Goal: Obtain resource: Obtain resource

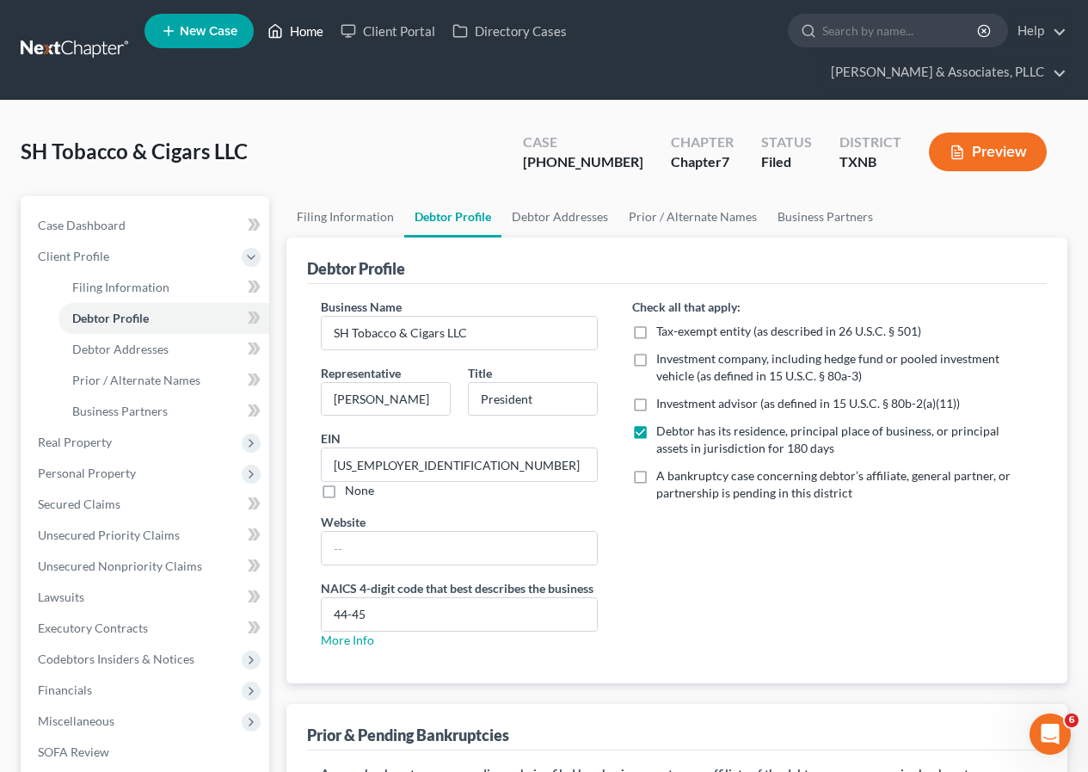
click at [303, 28] on link "Home" at bounding box center [295, 30] width 73 height 31
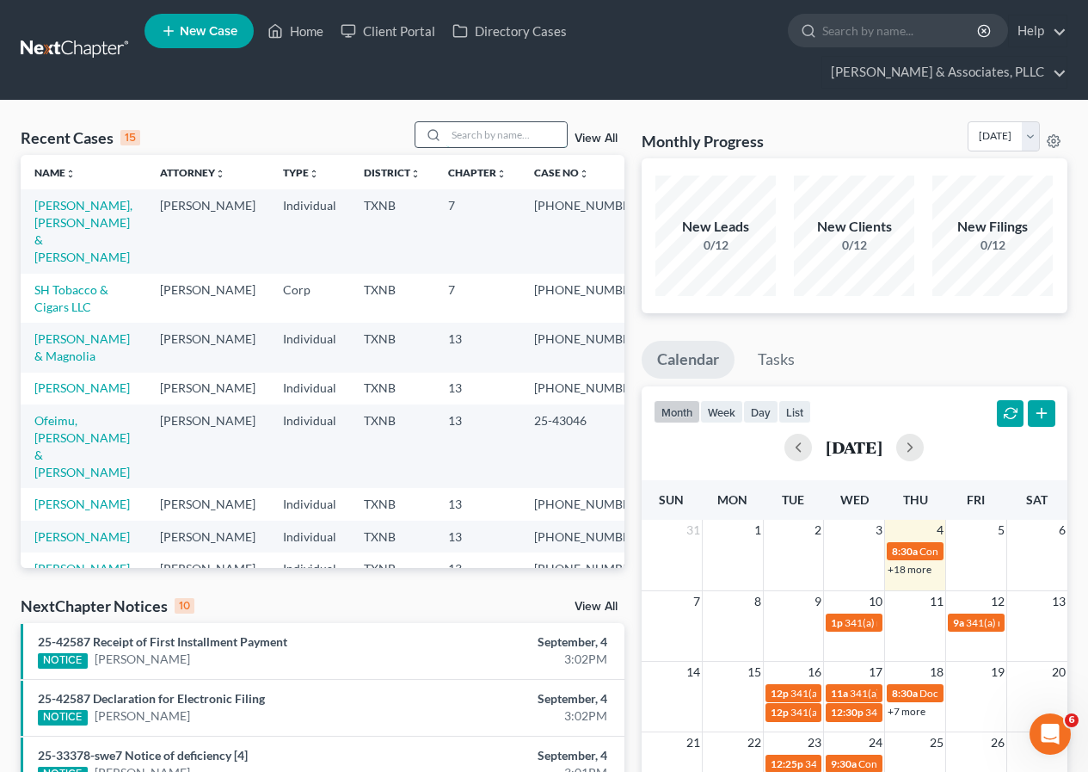
click at [465, 138] on input "search" at bounding box center [506, 134] width 120 height 25
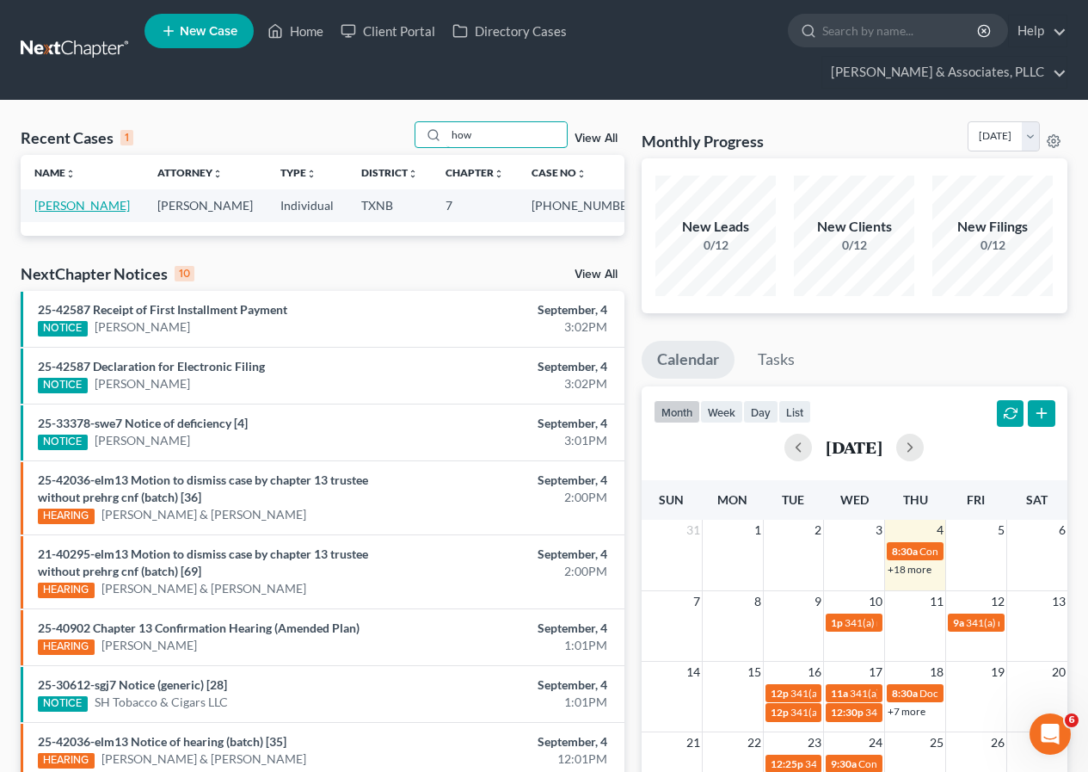
type input "how"
click at [71, 209] on link "[PERSON_NAME]" at bounding box center [81, 205] width 95 height 15
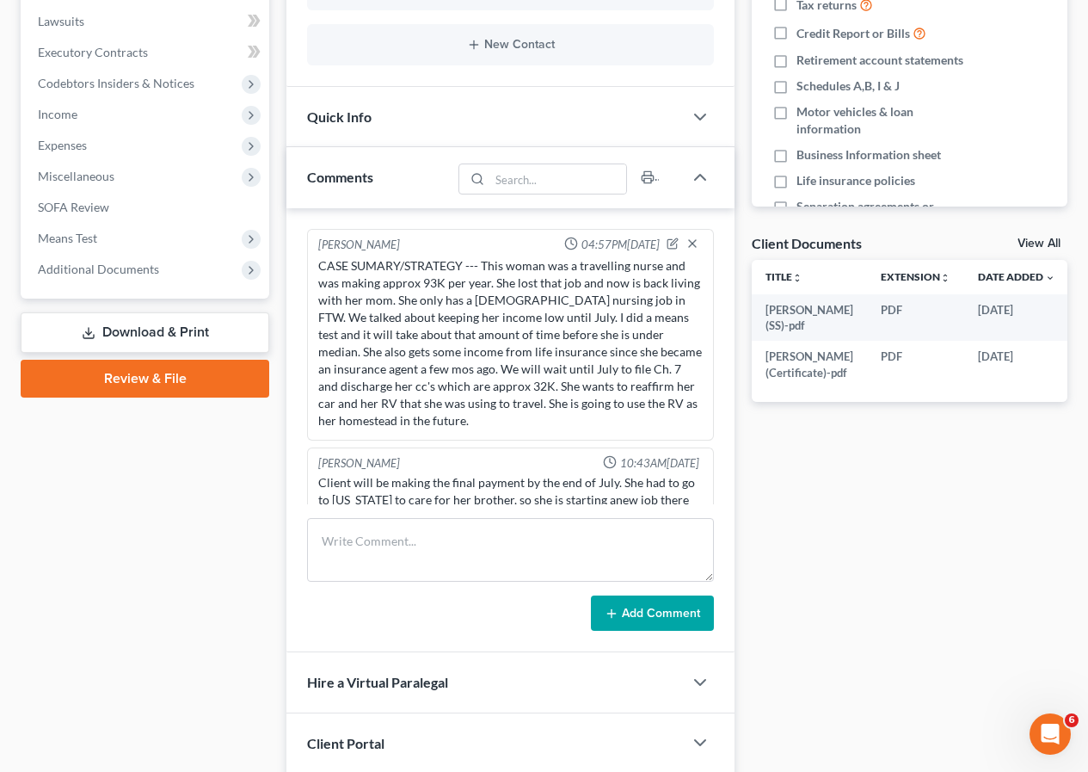
scroll to position [113, 0]
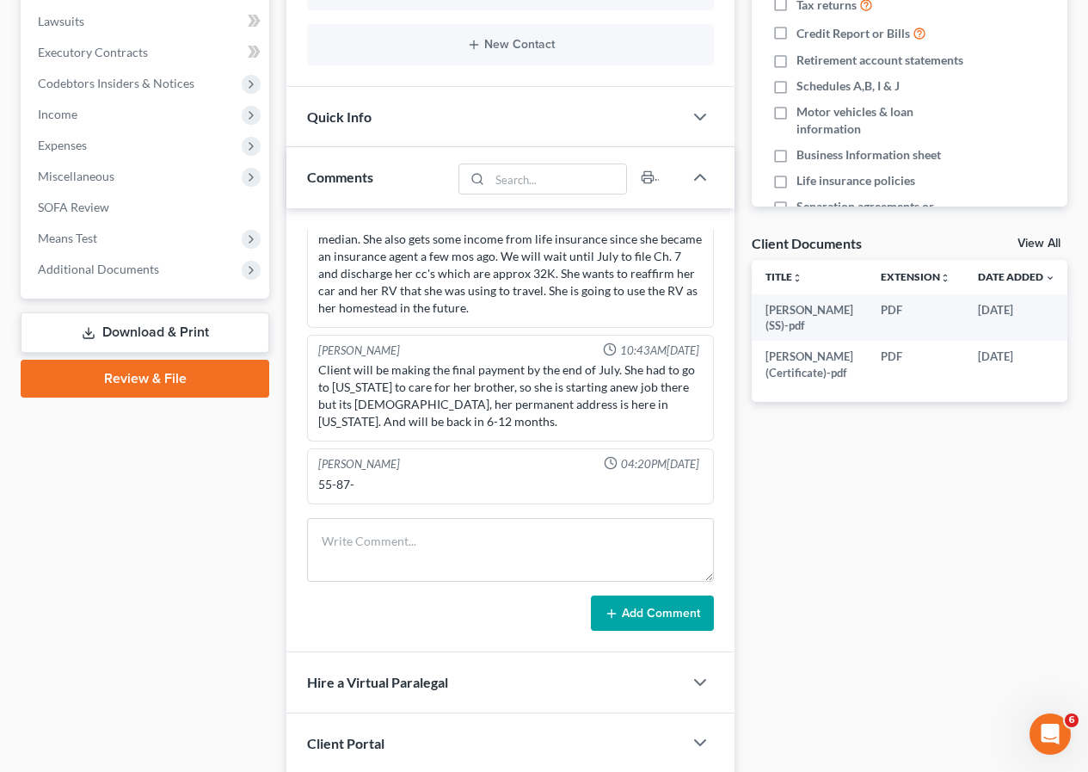
click at [140, 385] on link "Review & File" at bounding box center [145, 379] width 249 height 38
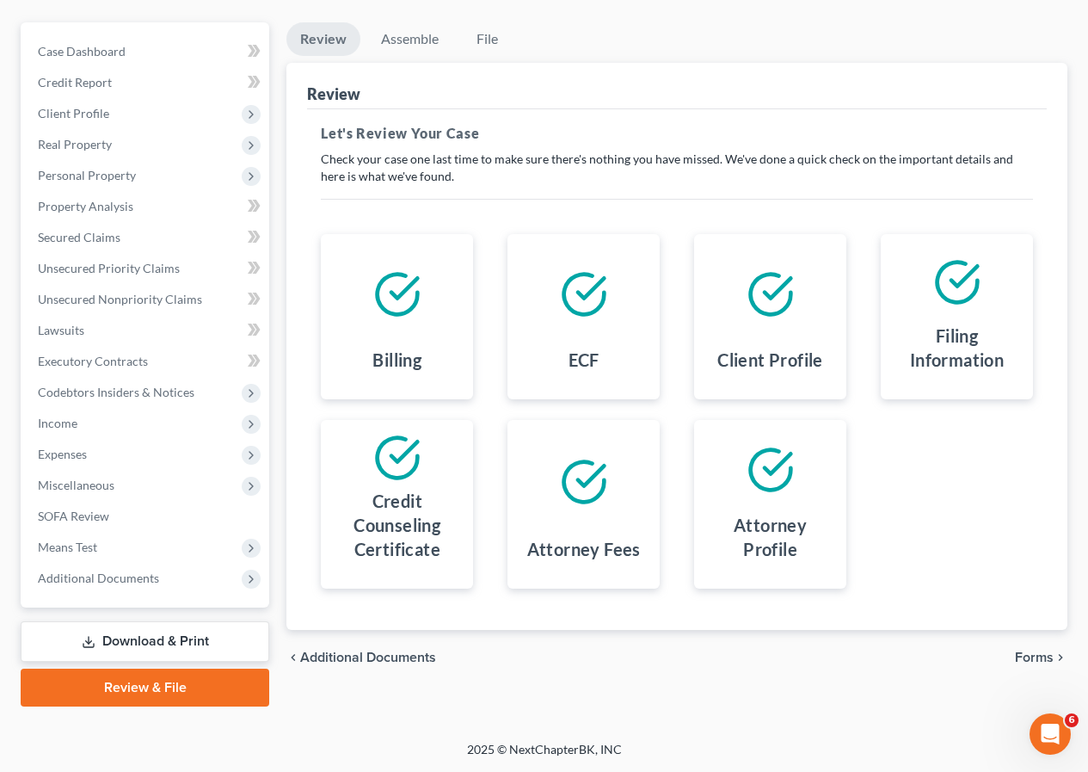
click at [108, 640] on link "Download & Print" at bounding box center [145, 641] width 249 height 40
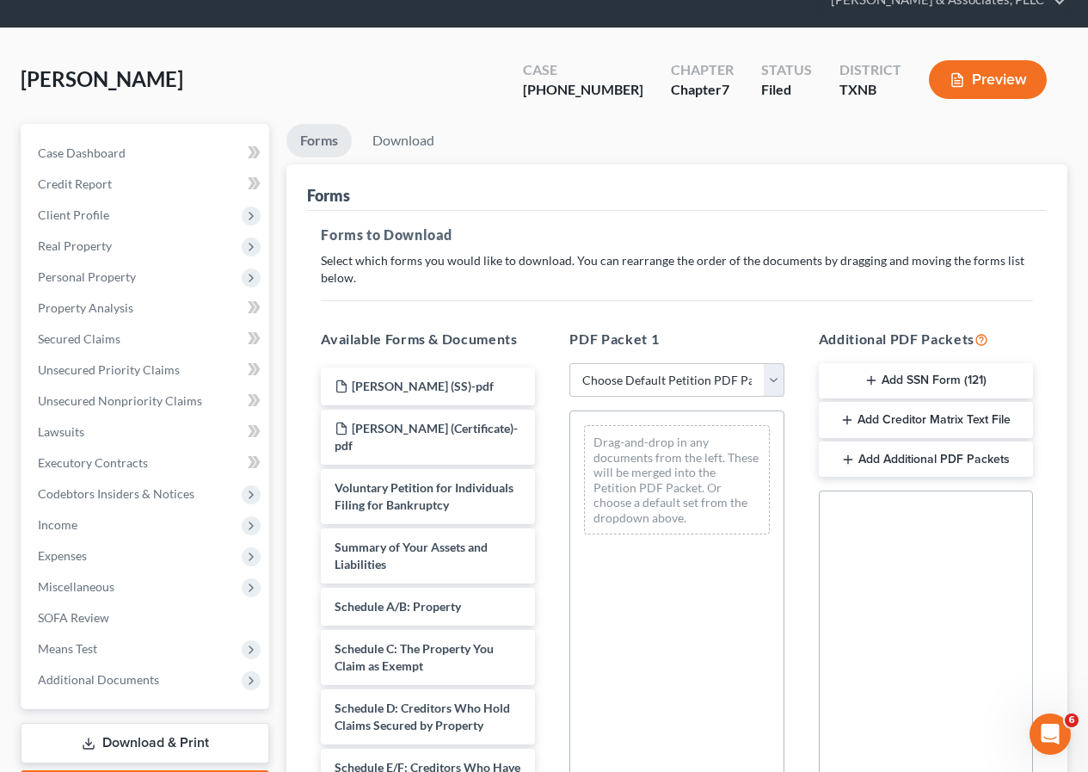
scroll to position [172, 0]
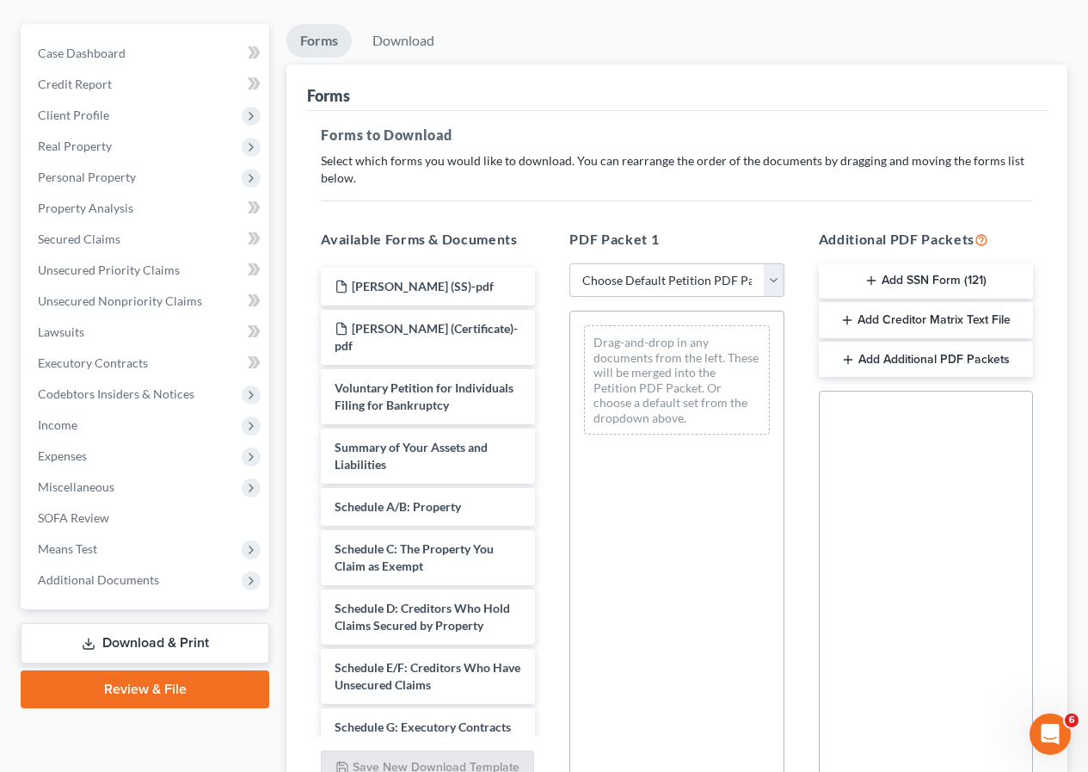
click at [861, 285] on button "Add SSN Form (121)" at bounding box center [926, 281] width 214 height 36
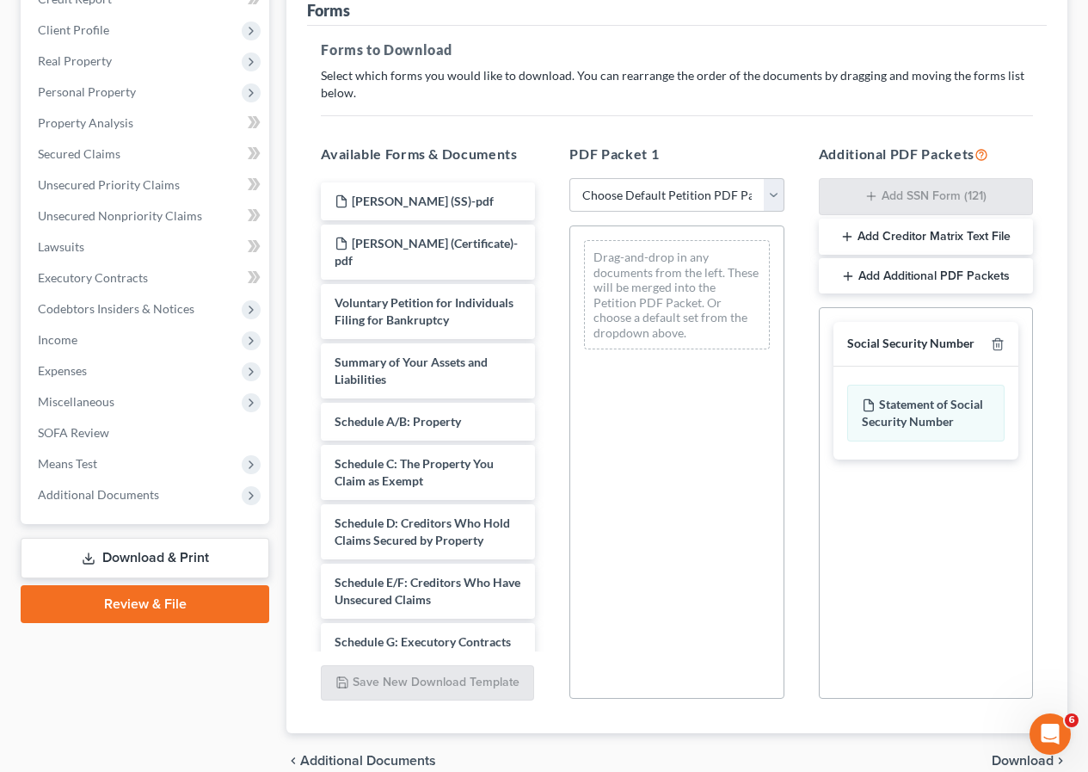
scroll to position [339, 0]
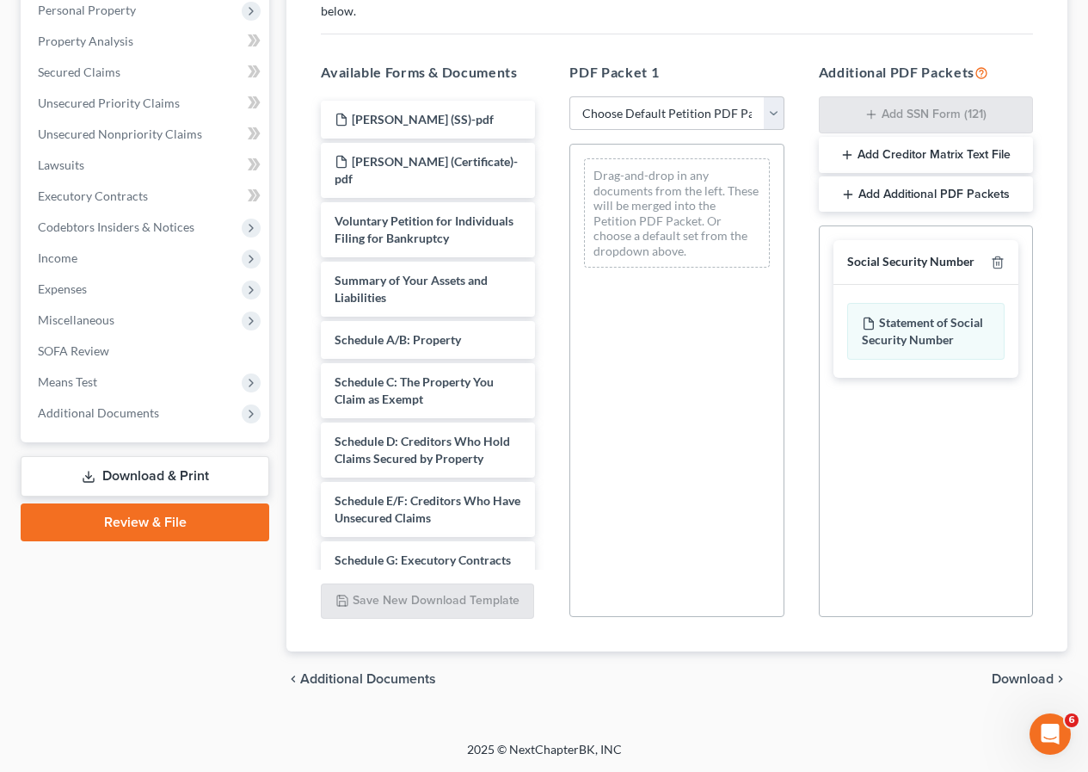
click at [1018, 676] on span "Download" at bounding box center [1023, 679] width 62 height 14
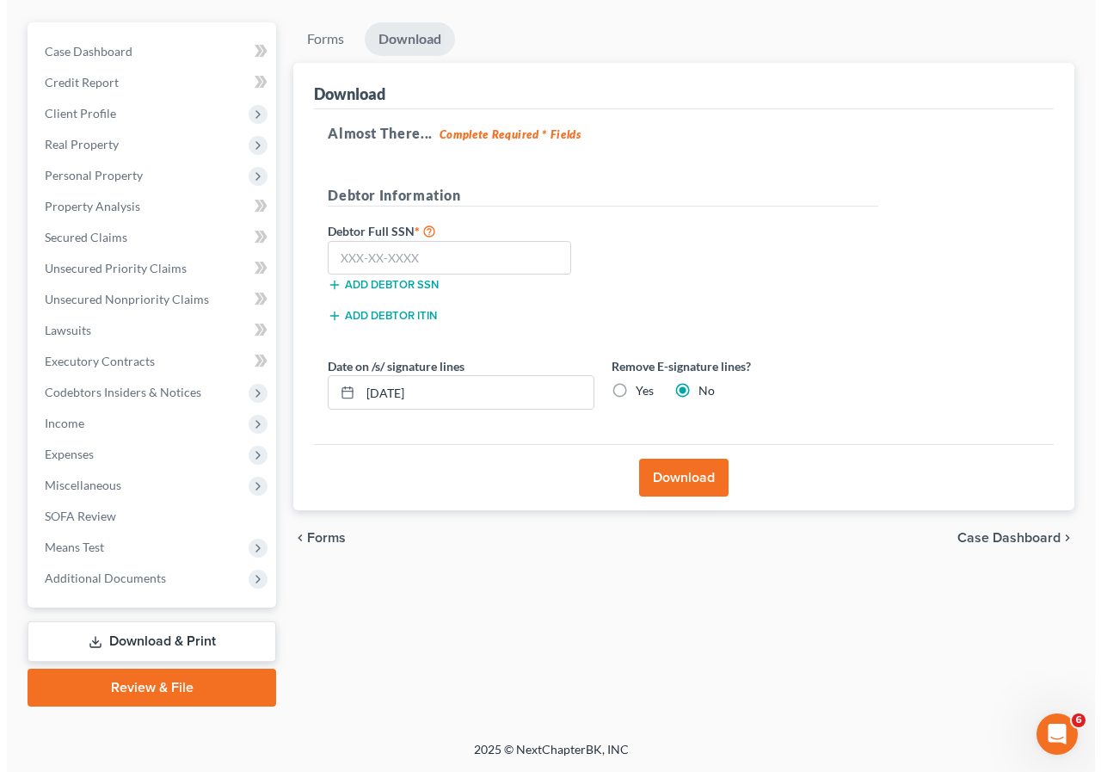
scroll to position [174, 0]
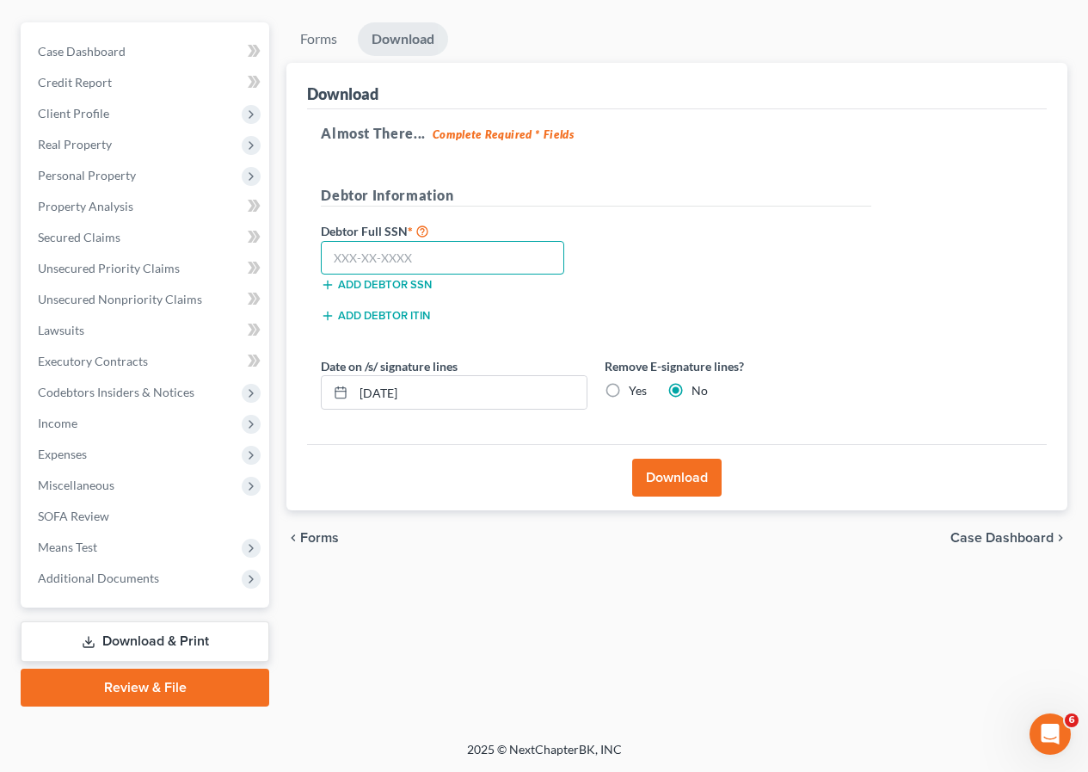
click at [415, 261] on input "text" at bounding box center [442, 258] width 243 height 34
type input "550-87-4461"
click at [667, 476] on button "Download" at bounding box center [676, 478] width 89 height 38
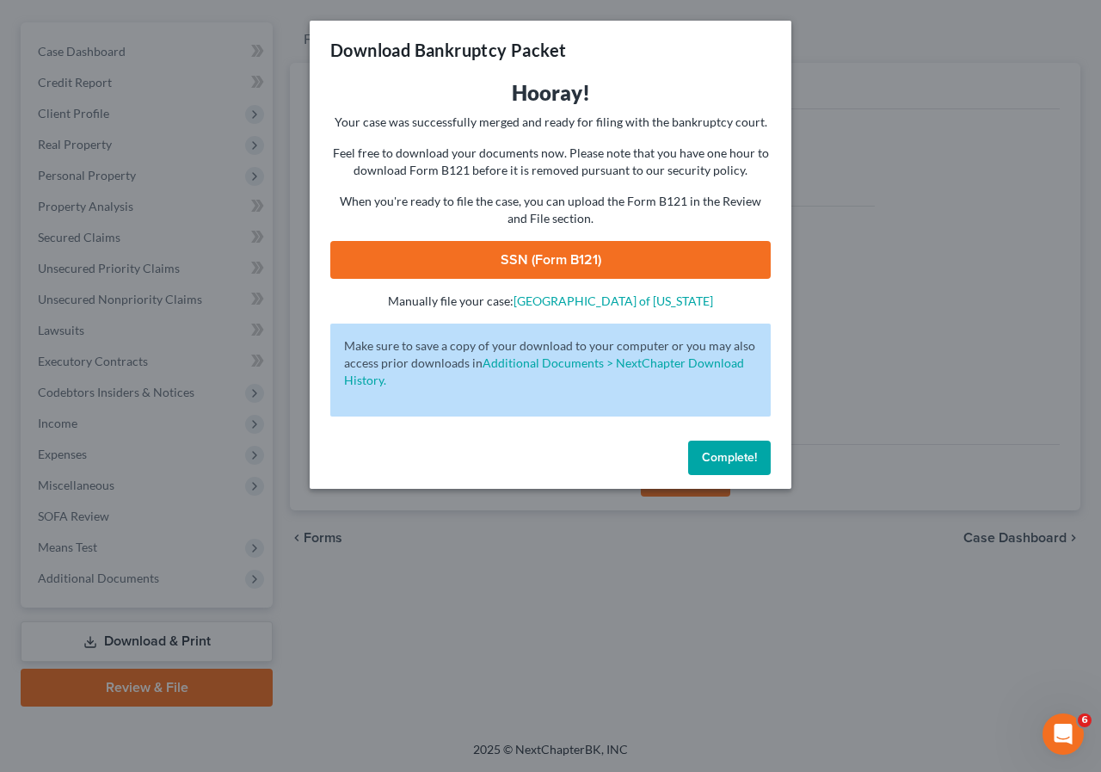
click at [510, 268] on link "SSN (Form B121)" at bounding box center [550, 260] width 440 height 38
click at [720, 452] on span "Complete!" at bounding box center [729, 457] width 55 height 15
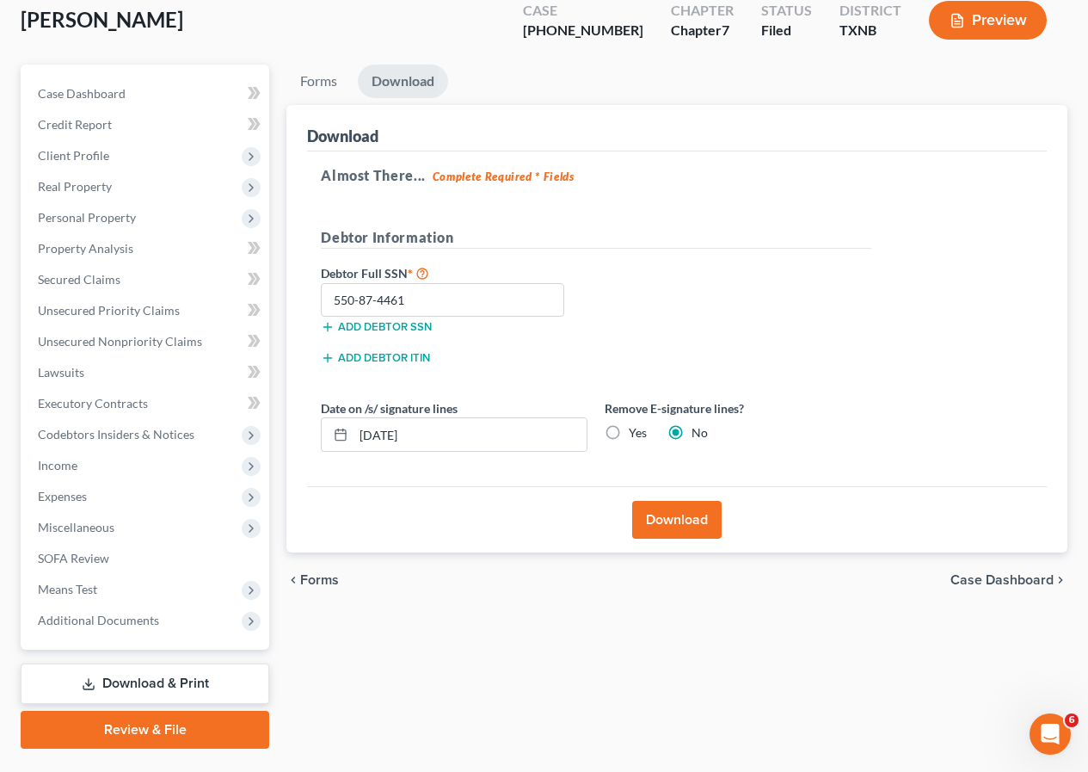
scroll to position [0, 0]
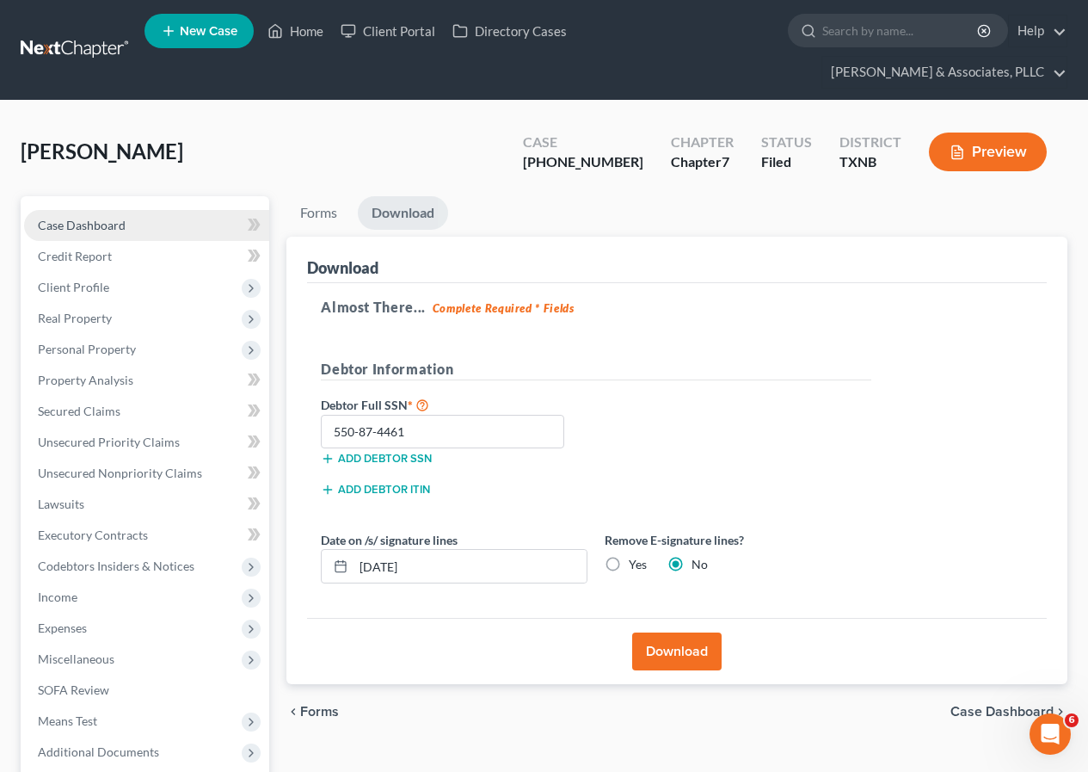
click at [91, 222] on span "Case Dashboard" at bounding box center [82, 225] width 88 height 15
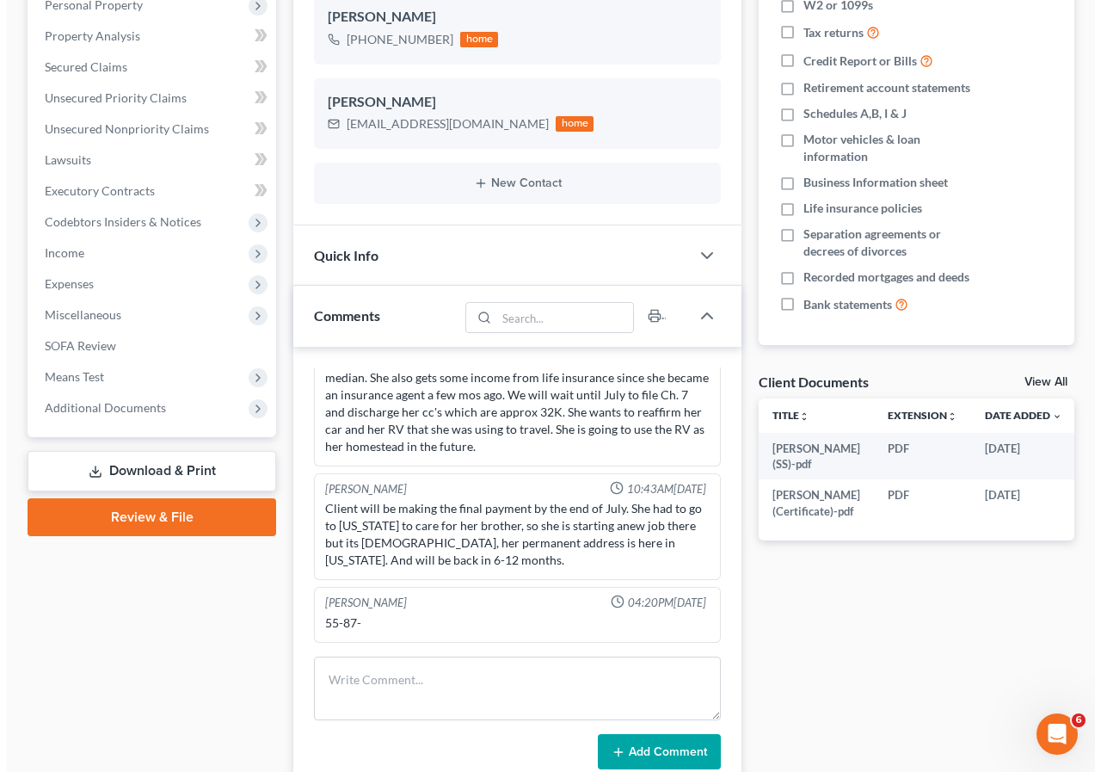
scroll to position [0, 19]
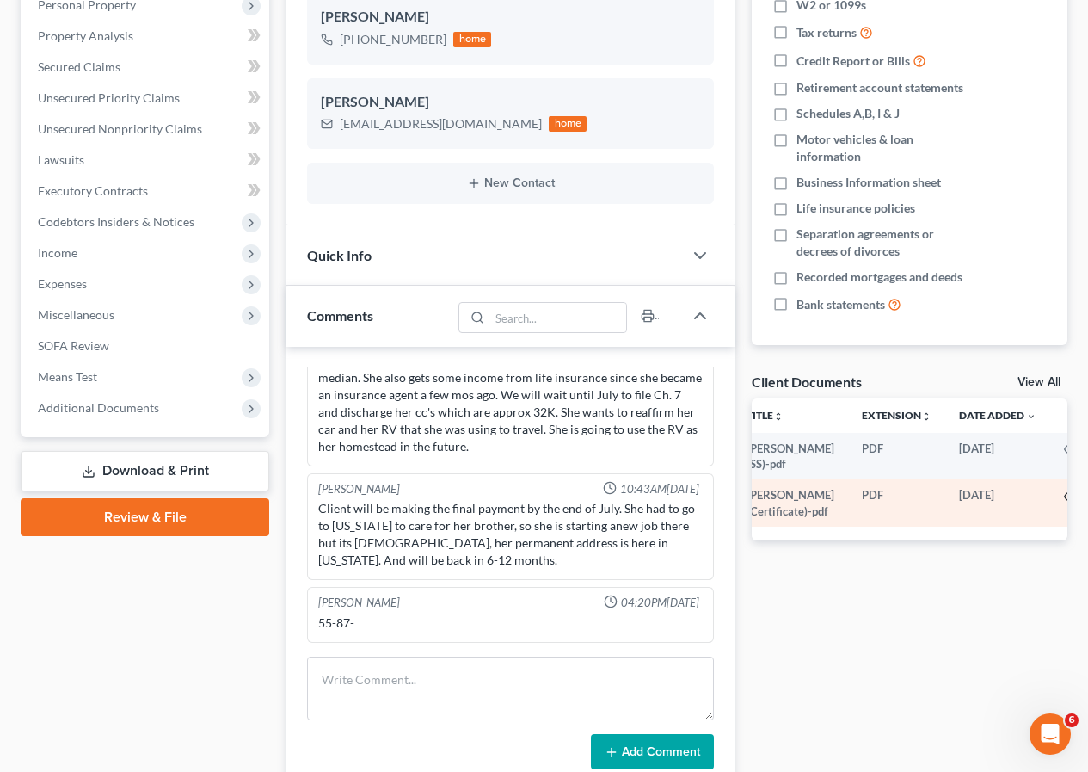
click at [1069, 498] on circle "button" at bounding box center [1070, 496] width 3 height 3
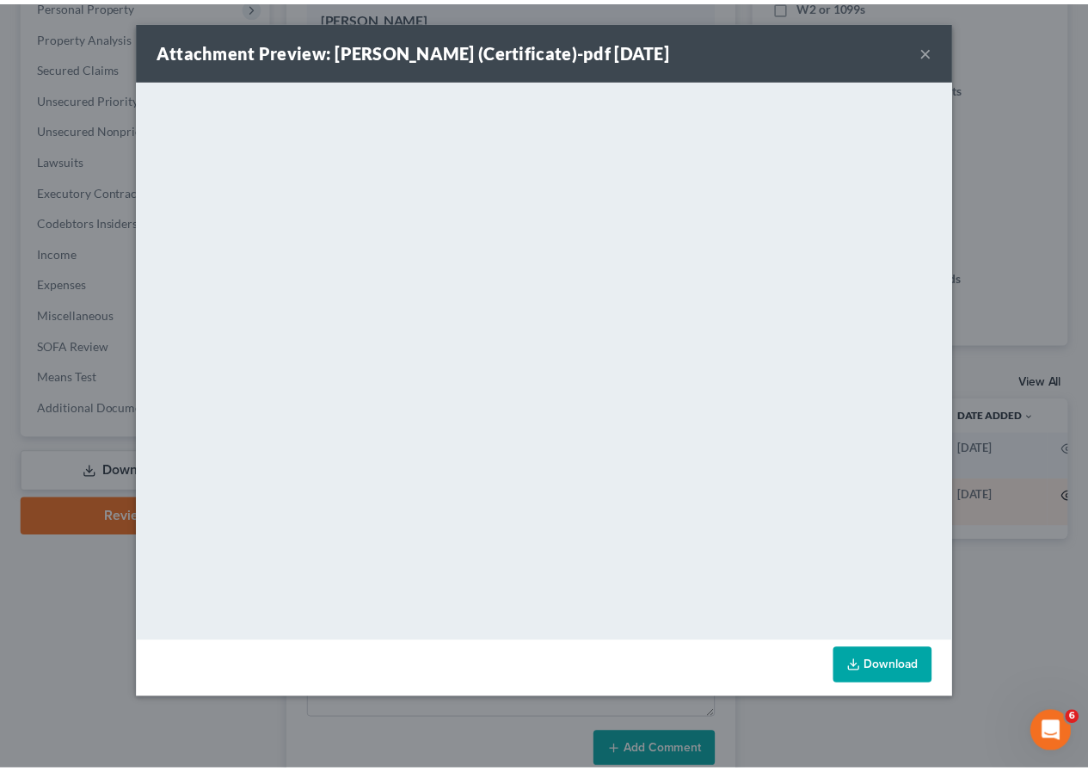
scroll to position [0, 15]
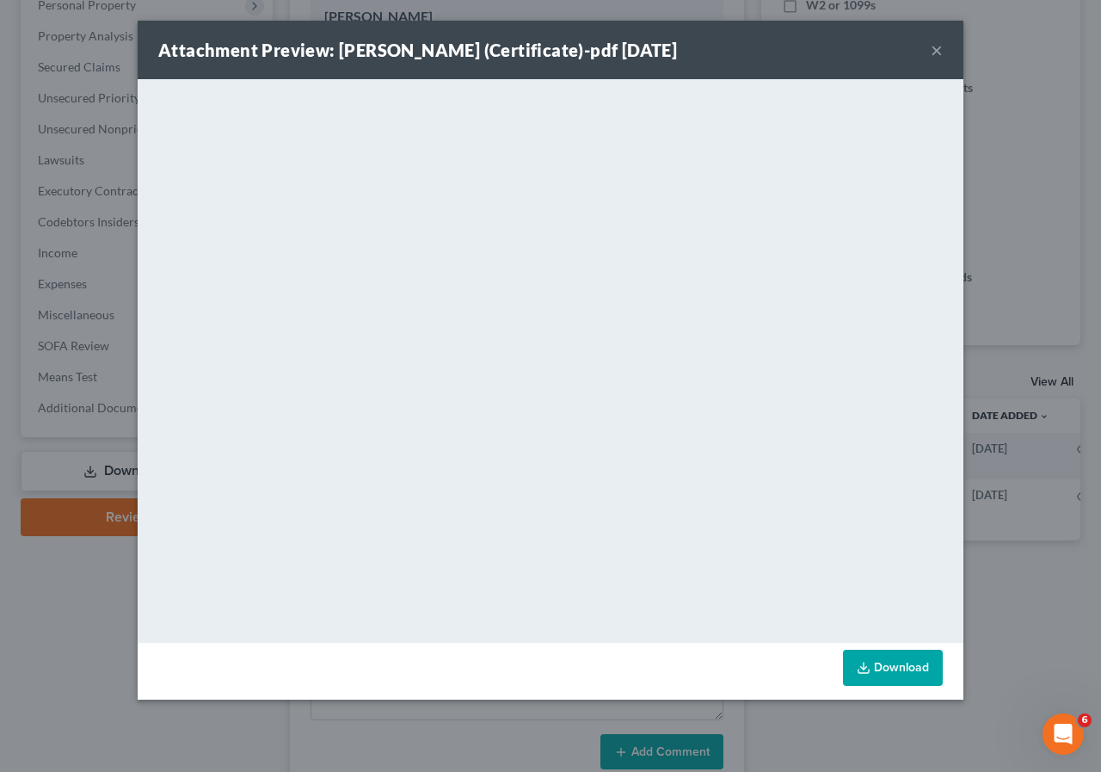
click at [932, 48] on button "×" at bounding box center [937, 50] width 12 height 21
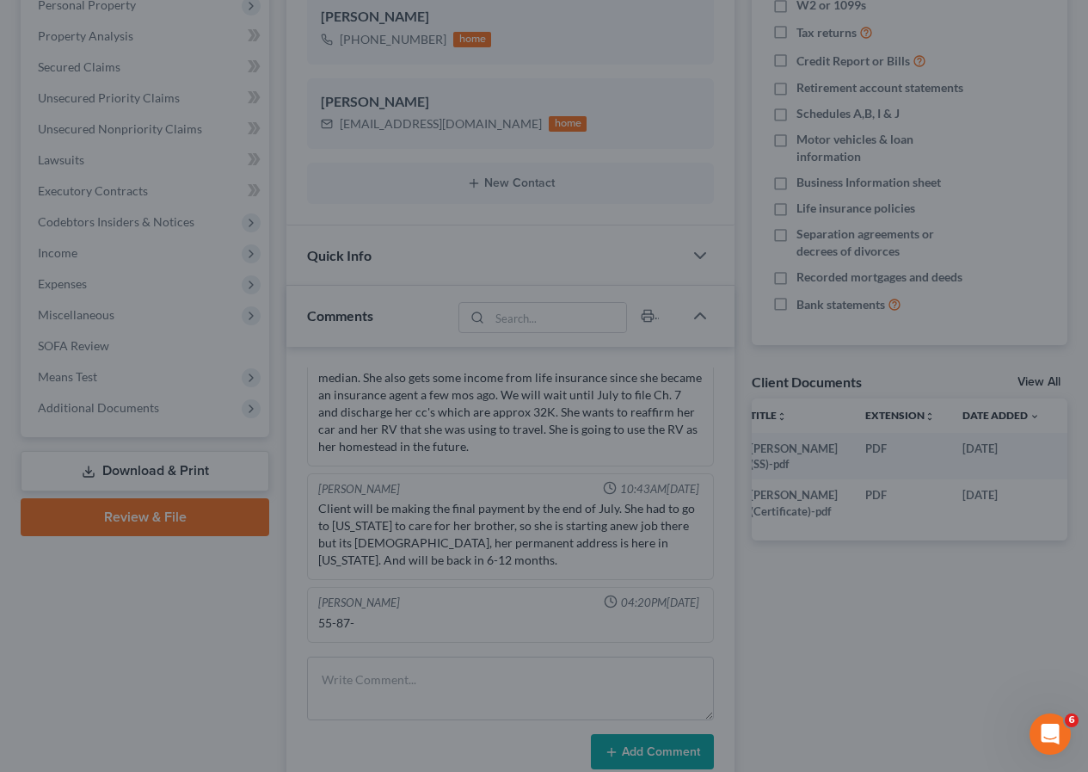
scroll to position [145, 0]
